Goal: Information Seeking & Learning: Learn about a topic

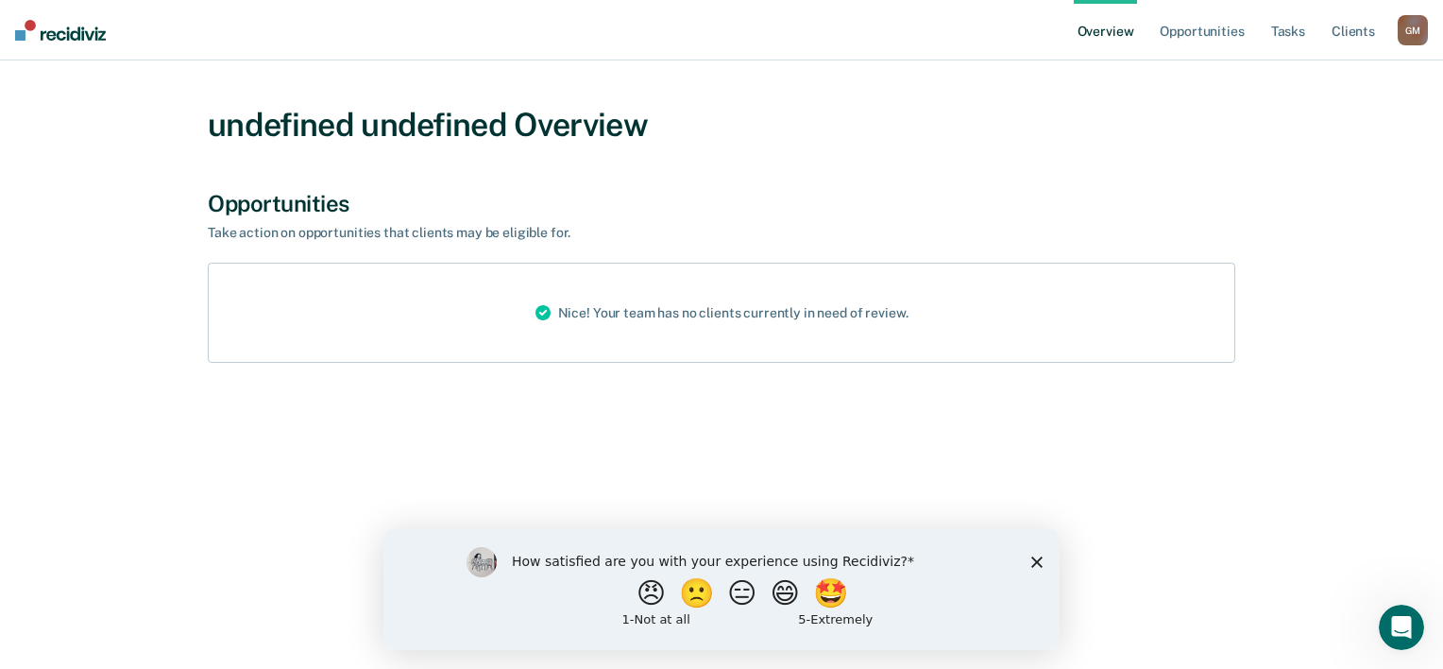
click at [1036, 562] on polygon "Close survey" at bounding box center [1037, 560] width 11 height 11
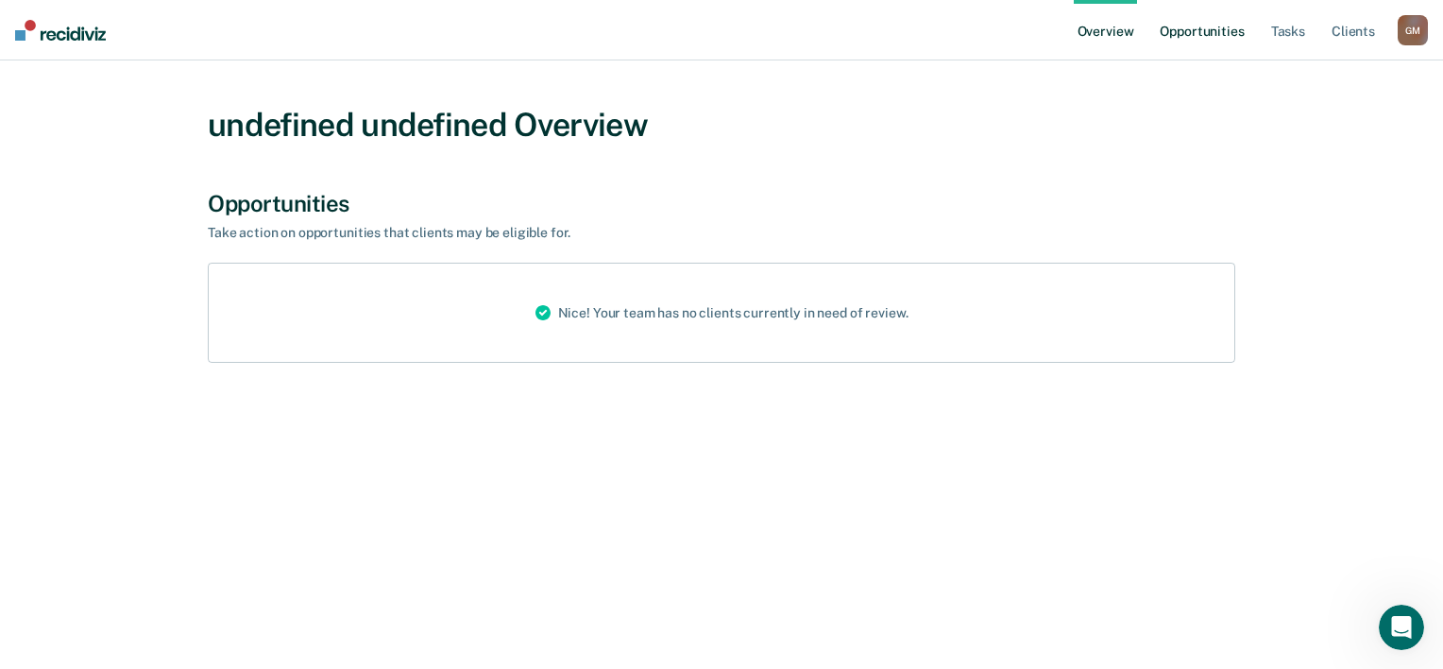
click at [1221, 38] on link "Opportunities" at bounding box center [1202, 30] width 92 height 60
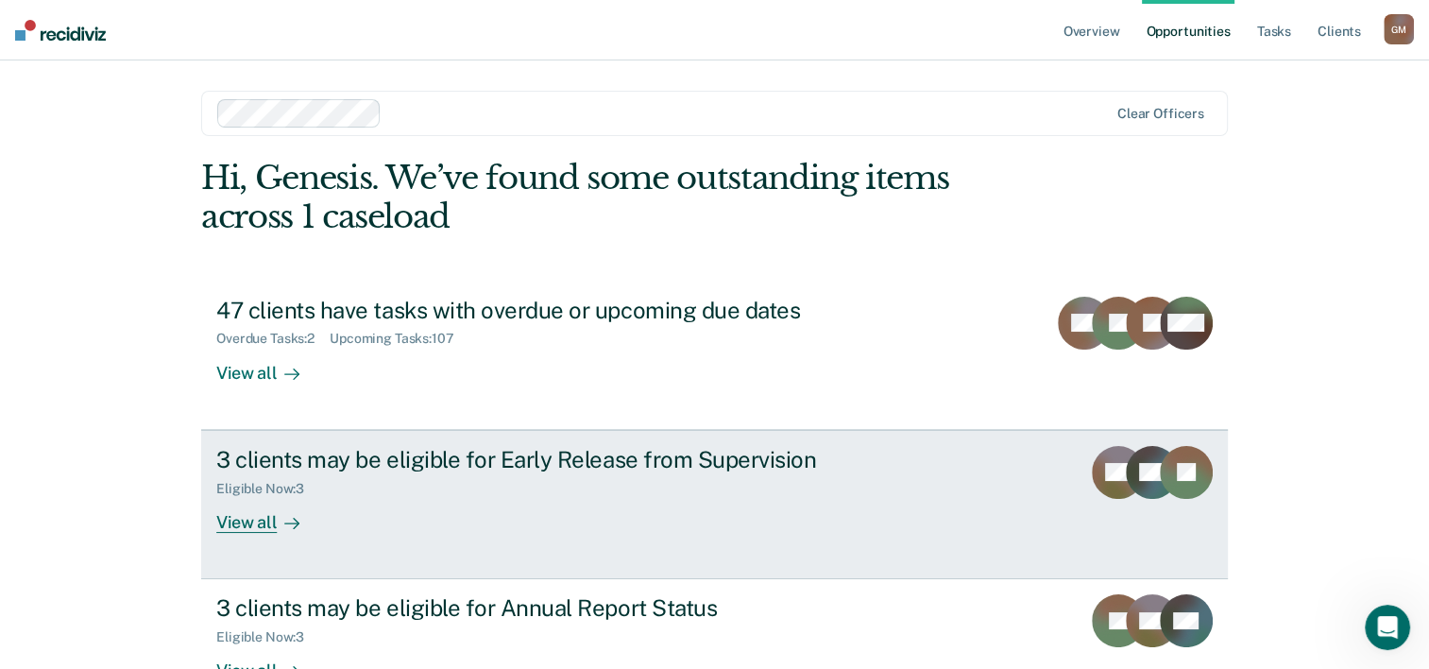
scroll to position [58, 0]
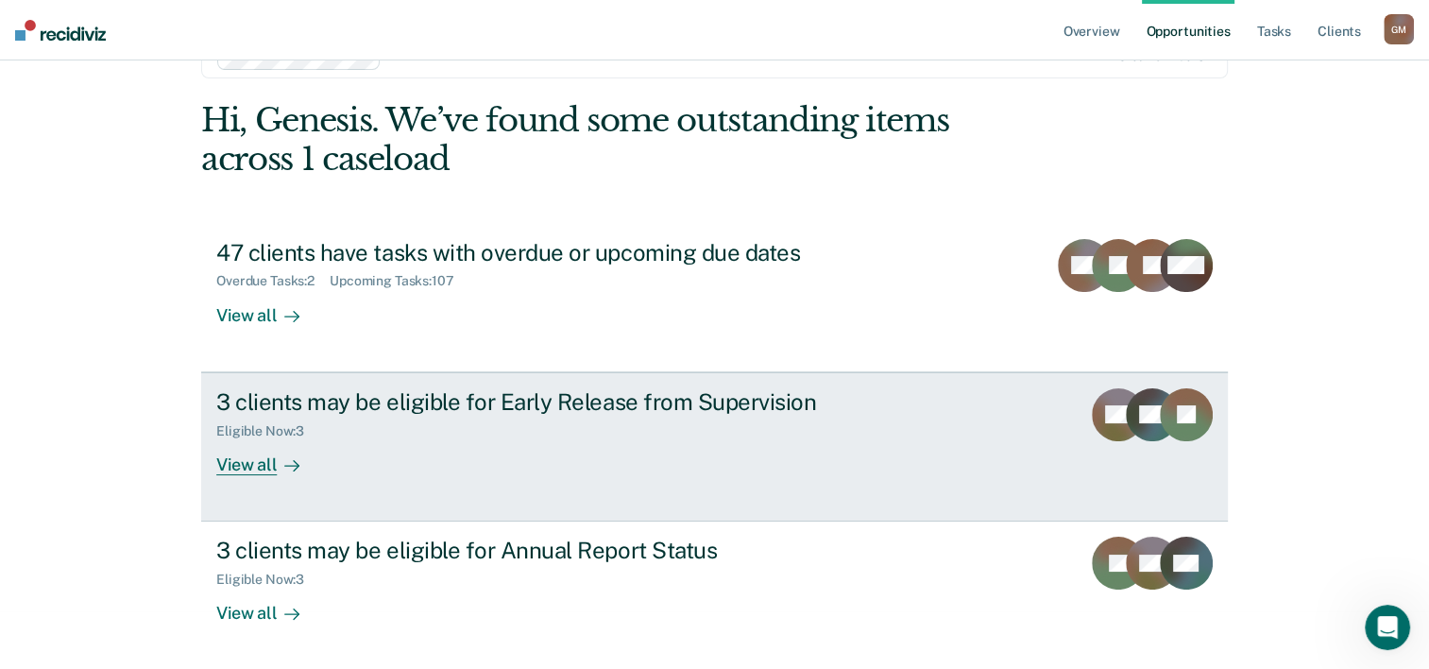
click at [702, 469] on div "3 clients may be eligible for Early Release from Supervision Eligible Now : 3 V…" at bounding box center [570, 431] width 709 height 87
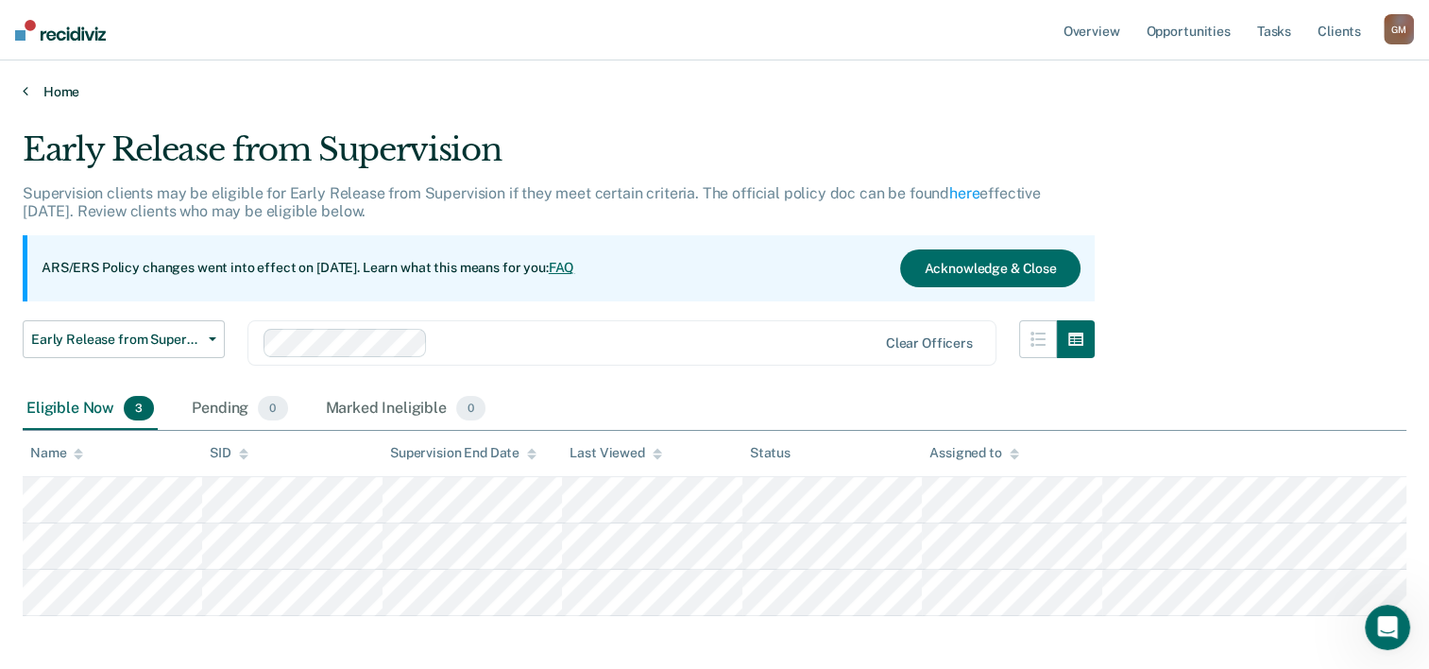
click at [41, 90] on link "Home" at bounding box center [715, 91] width 1384 height 17
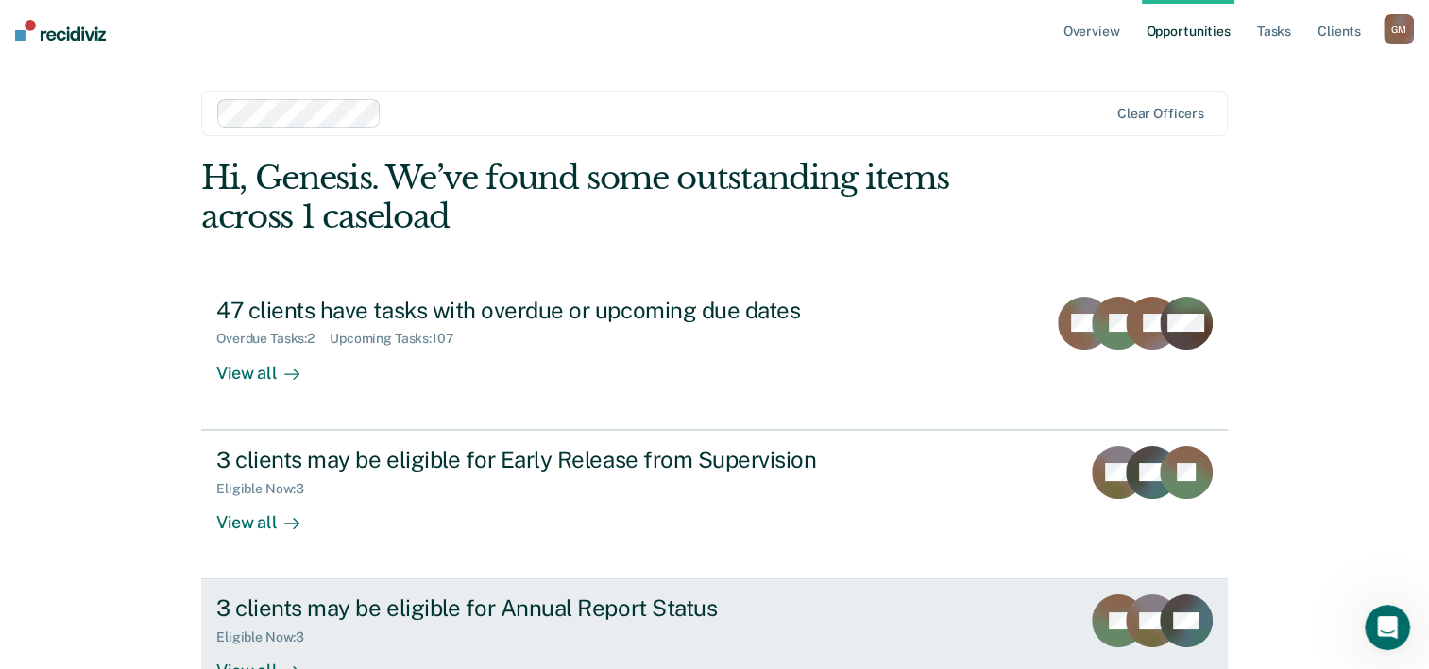
click at [470, 614] on div "3 clients may be eligible for Annual Report Status" at bounding box center [547, 607] width 663 height 27
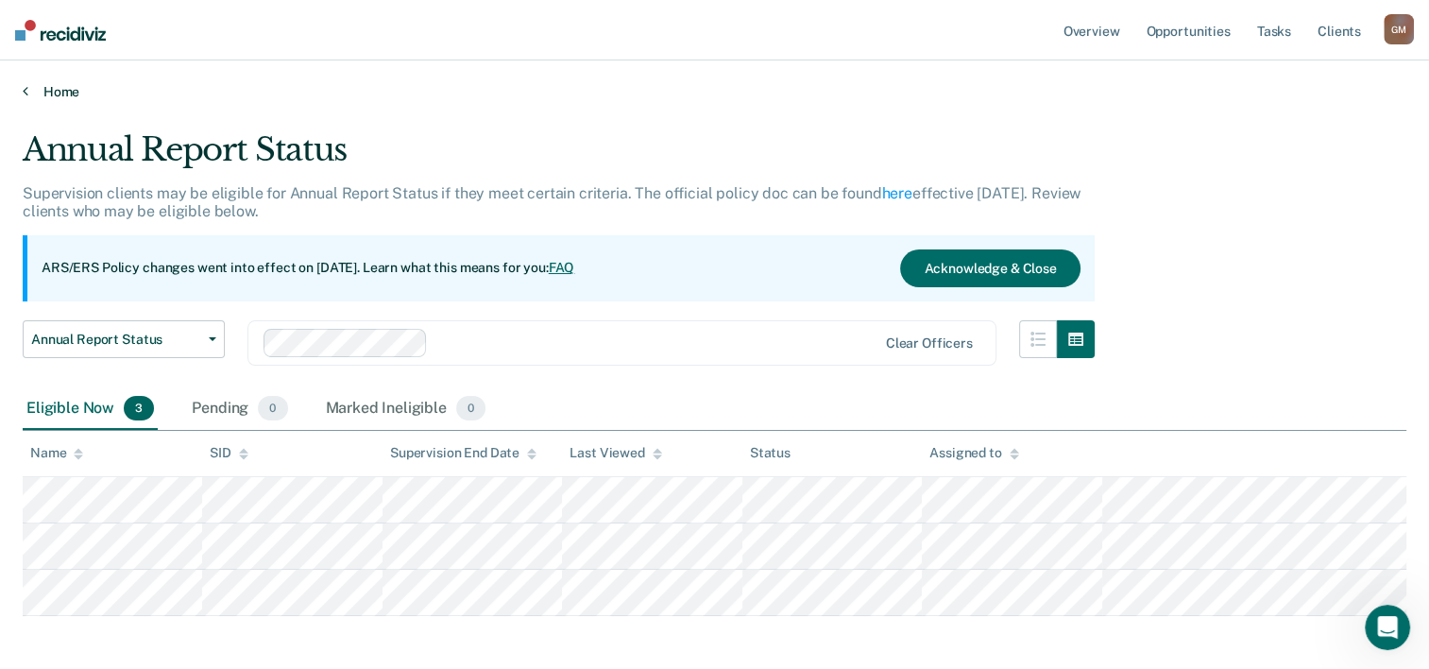
click at [36, 97] on link "Home" at bounding box center [715, 91] width 1384 height 17
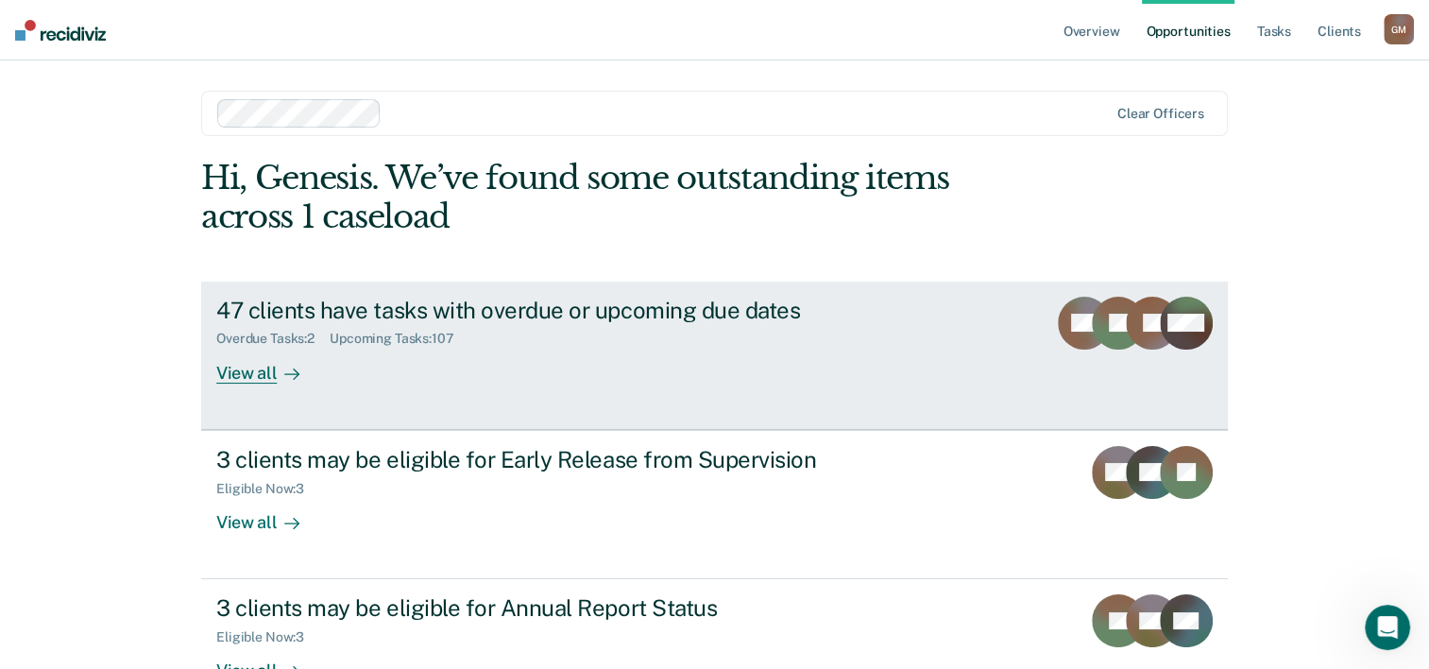
click at [937, 352] on link "47 clients have tasks with overdue or upcoming due dates Overdue Tasks : 2 Upco…" at bounding box center [714, 356] width 1027 height 148
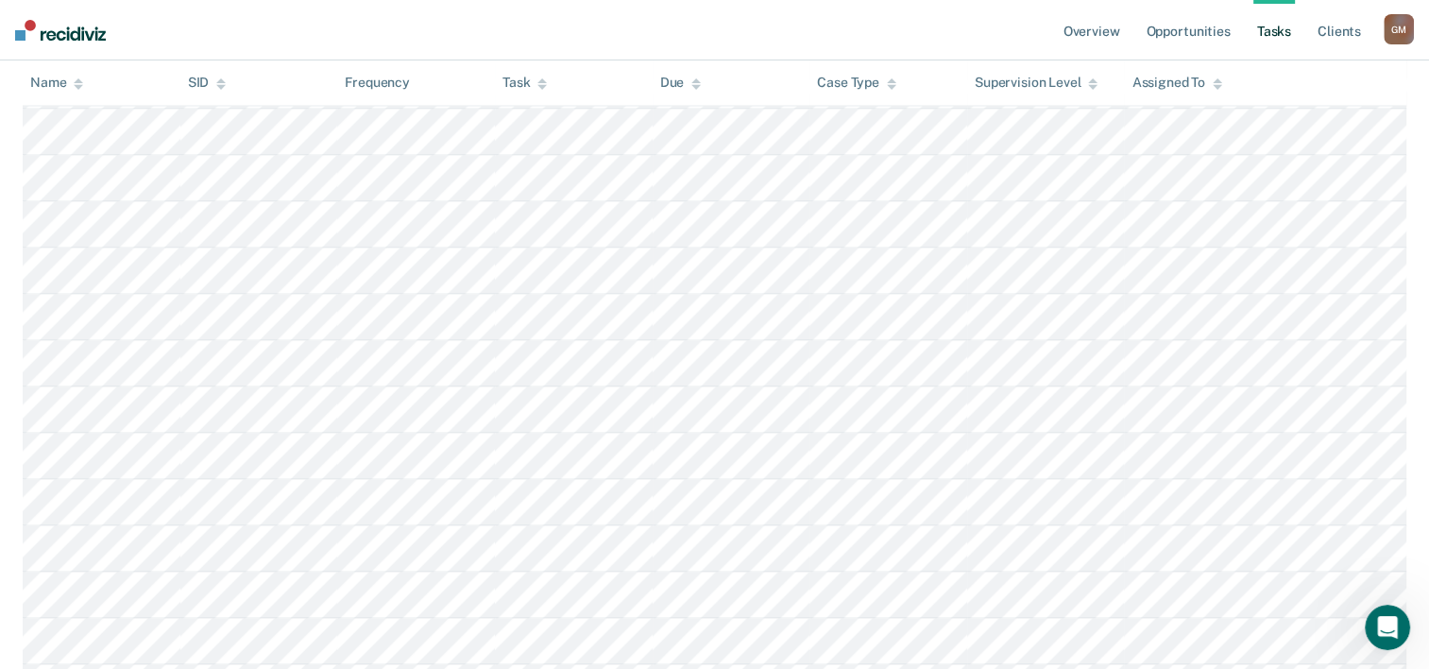
scroll to position [3279, 0]
click at [1319, 45] on link "Client s" at bounding box center [1339, 30] width 51 height 60
